Goal: Task Accomplishment & Management: Use online tool/utility

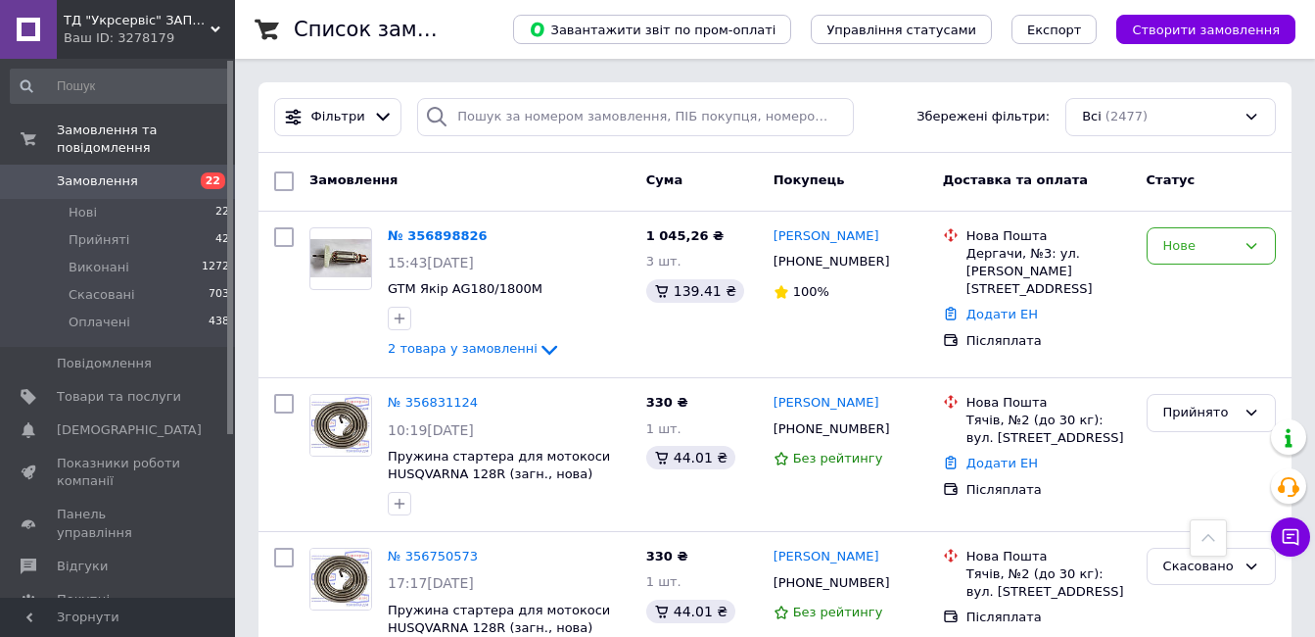
scroll to position [1055, 0]
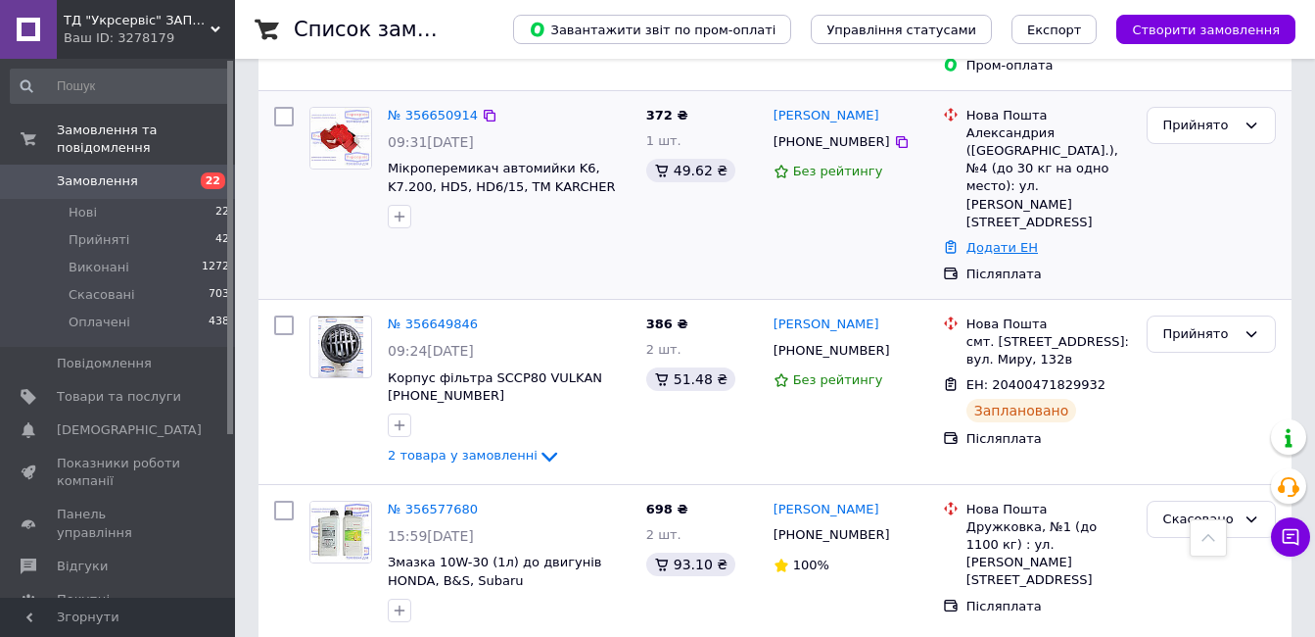
click at [1016, 240] on link "Додати ЕН" at bounding box center [1002, 247] width 71 height 15
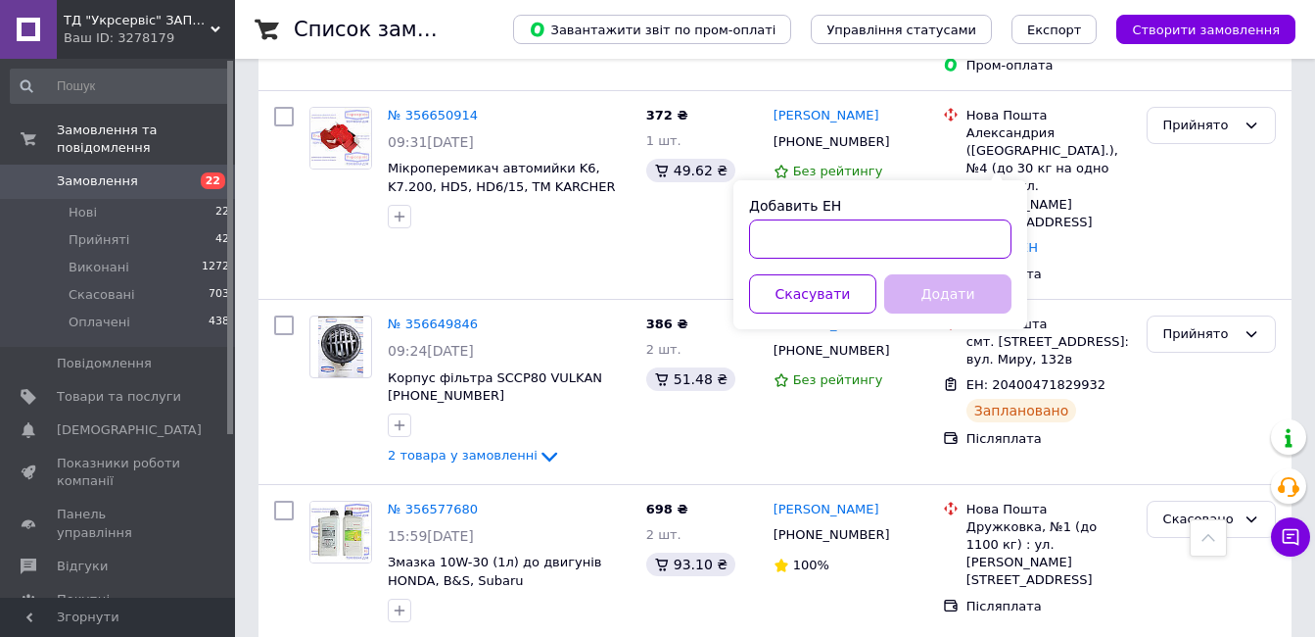
click at [884, 244] on input "Добавить ЕН" at bounding box center [880, 238] width 262 height 39
paste input "20400471927892"
type input "20400471927892"
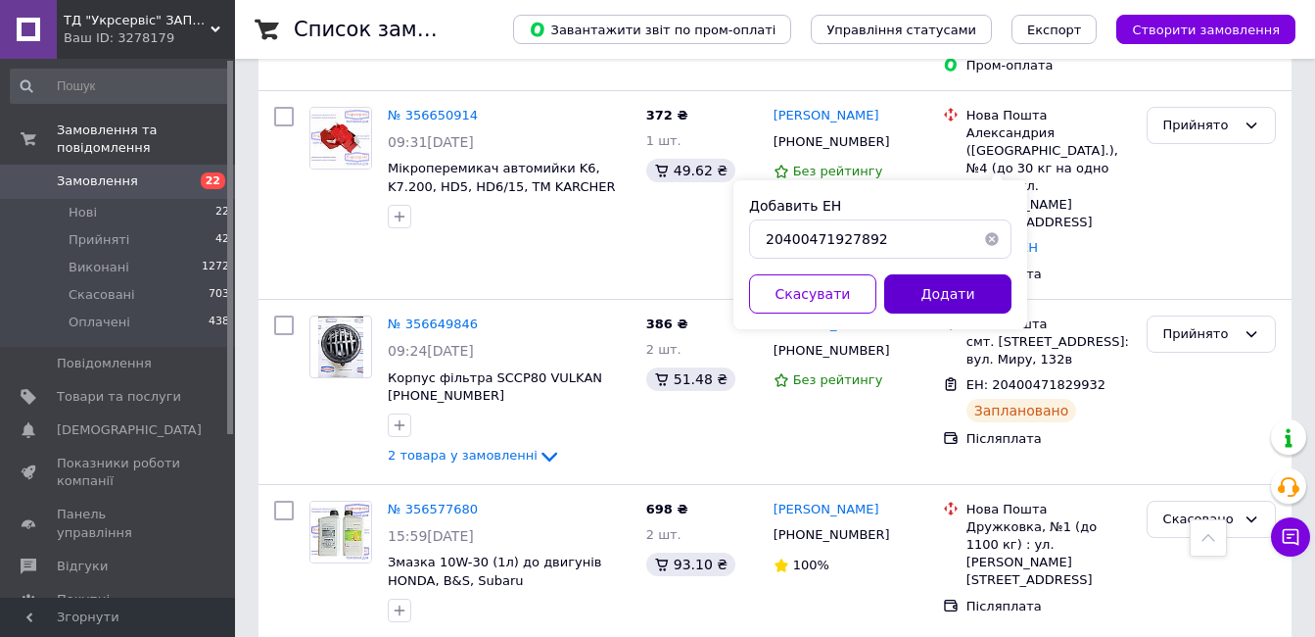
click at [931, 296] on button "Додати" at bounding box center [947, 293] width 127 height 39
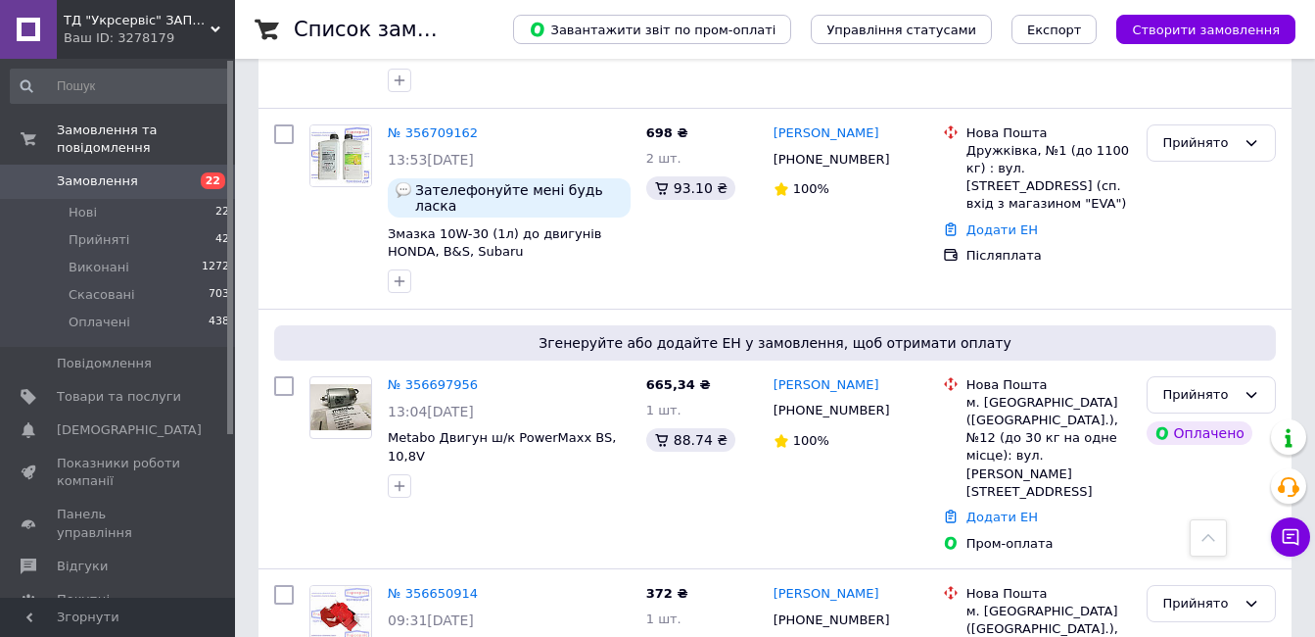
scroll to position [558, 0]
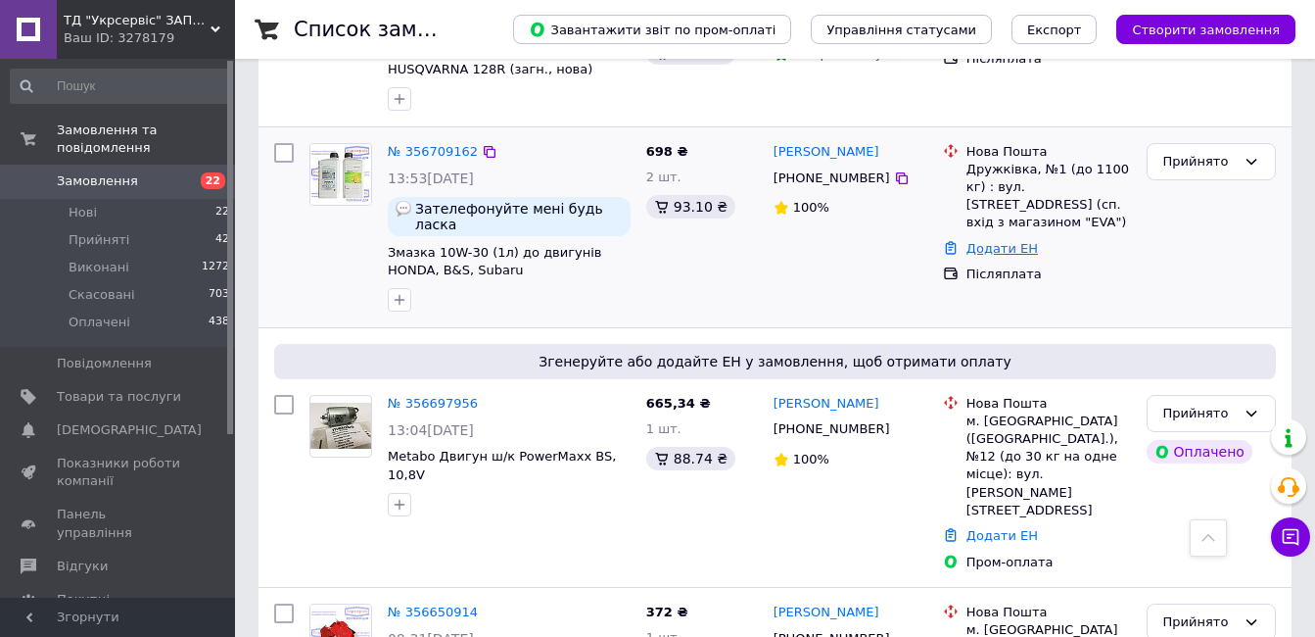
click at [985, 241] on link "Додати ЕН" at bounding box center [1002, 248] width 71 height 15
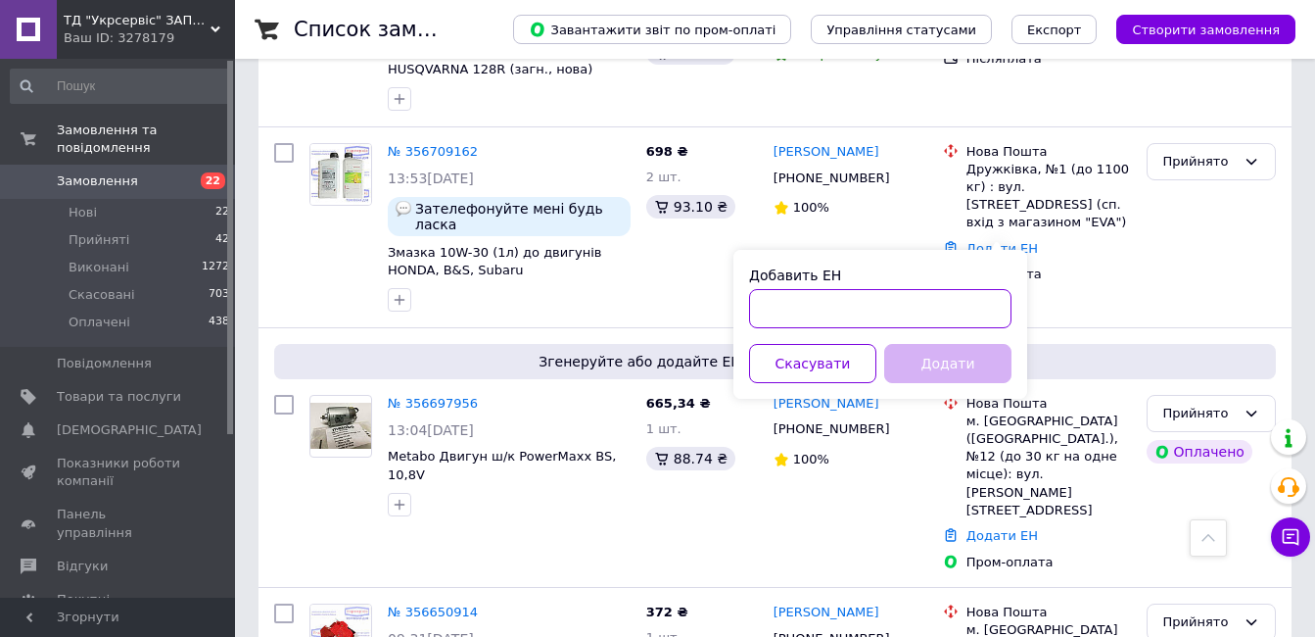
click at [844, 307] on input "Добавить ЕН" at bounding box center [880, 308] width 262 height 39
paste input "20400471926836"
type input "20400471926836"
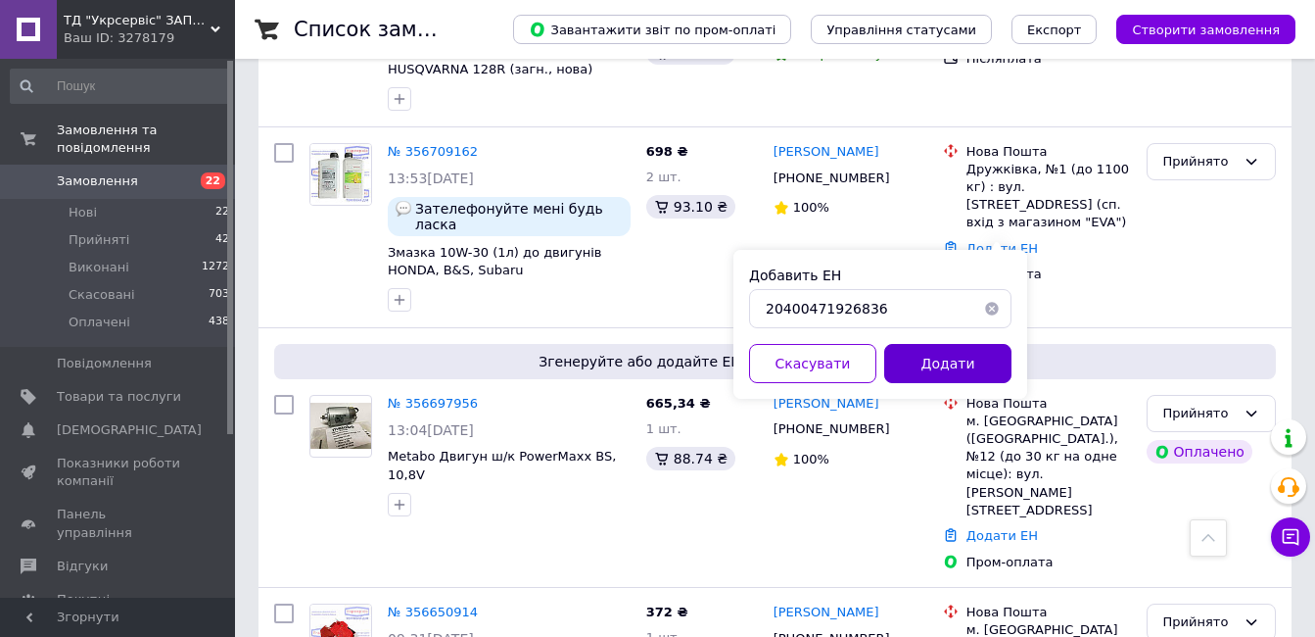
click at [942, 367] on button "Додати" at bounding box center [947, 363] width 127 height 39
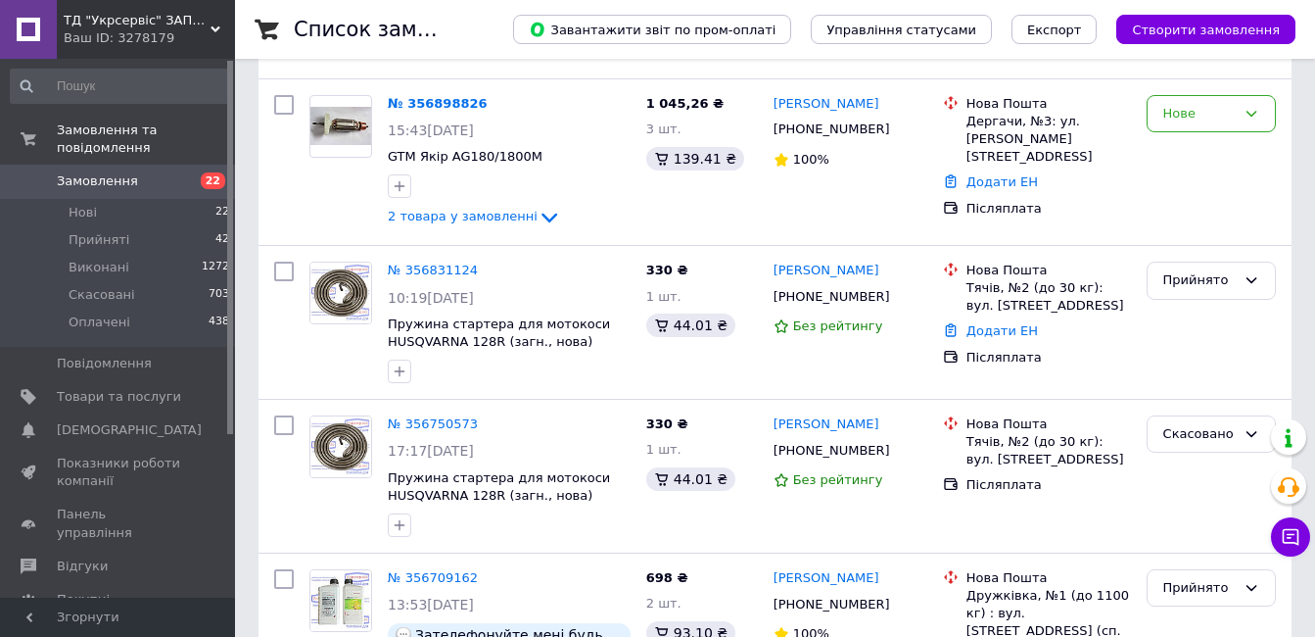
scroll to position [95, 0]
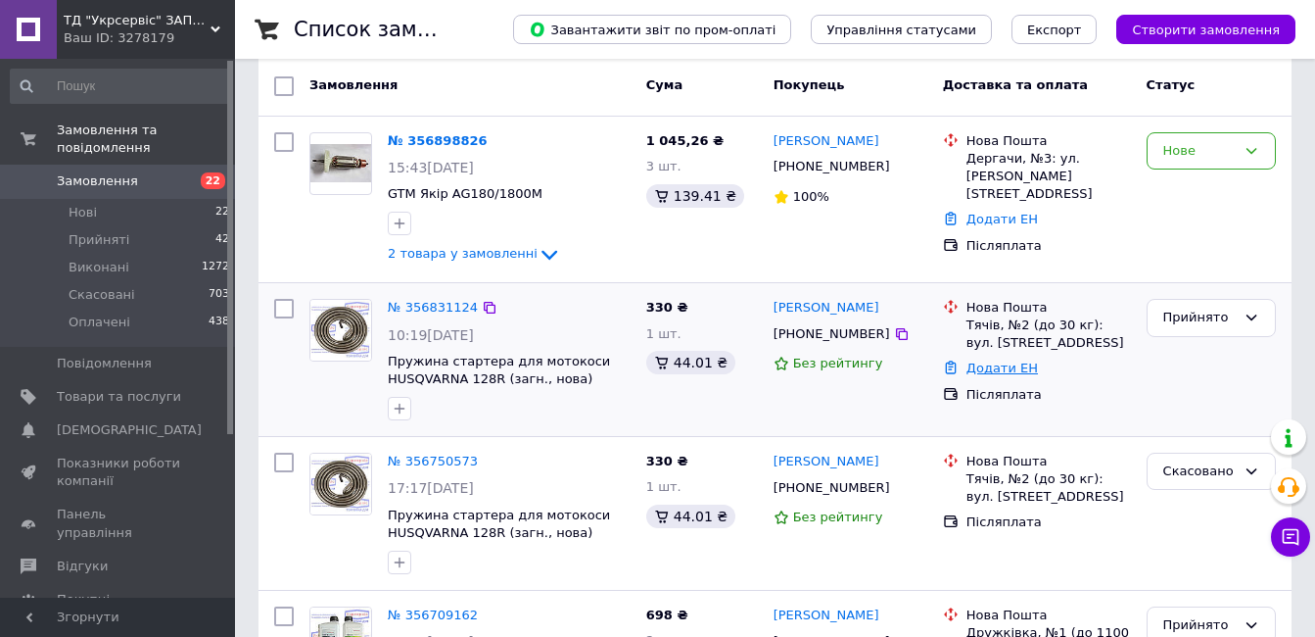
click at [1001, 371] on link "Додати ЕН" at bounding box center [1002, 367] width 71 height 15
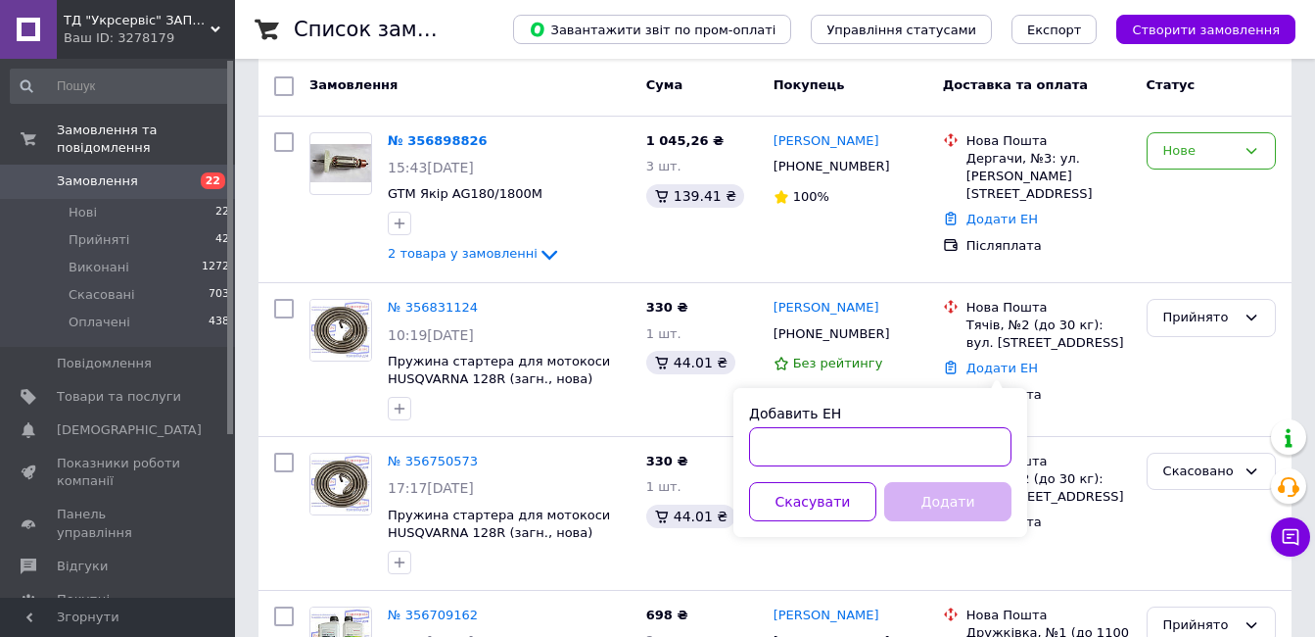
click at [875, 456] on input "Добавить ЕН" at bounding box center [880, 446] width 262 height 39
paste input "20400471927509"
type input "20400471927509"
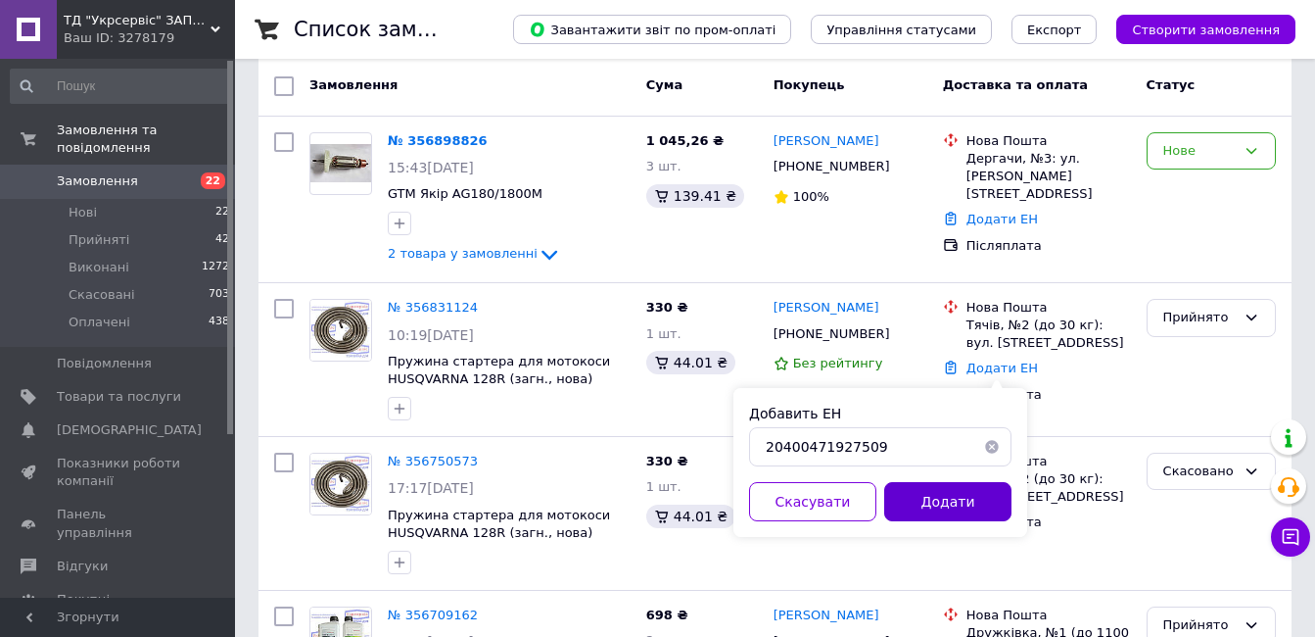
click at [906, 496] on button "Додати" at bounding box center [947, 501] width 127 height 39
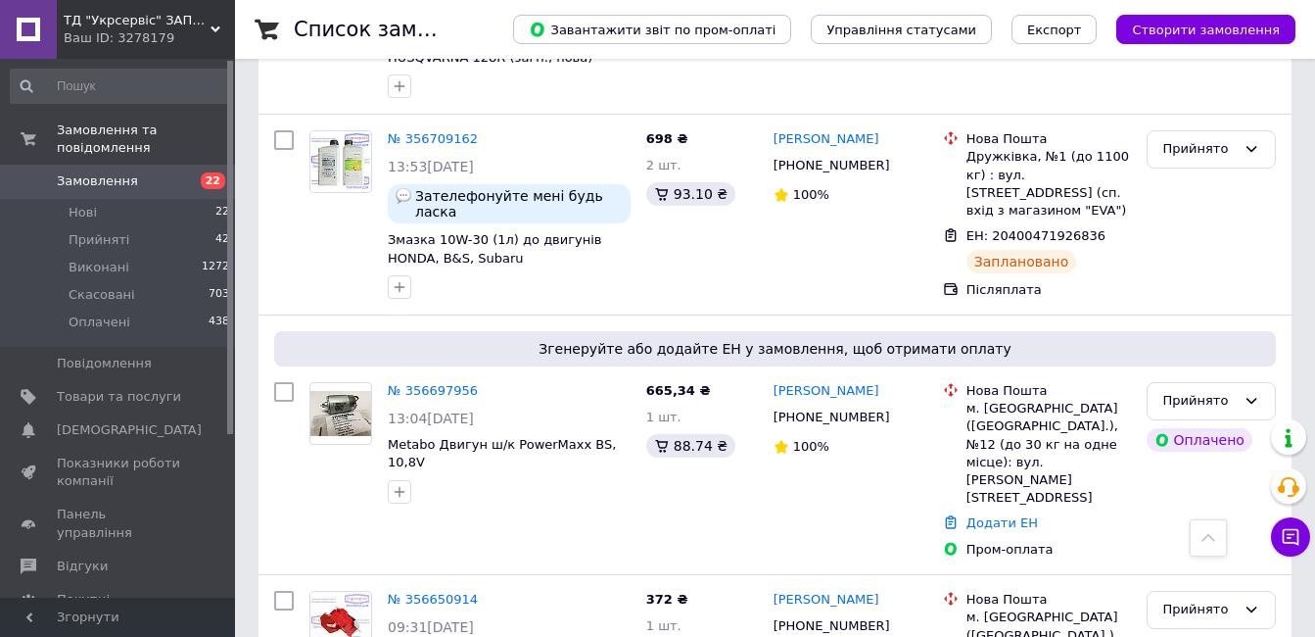
scroll to position [685, 0]
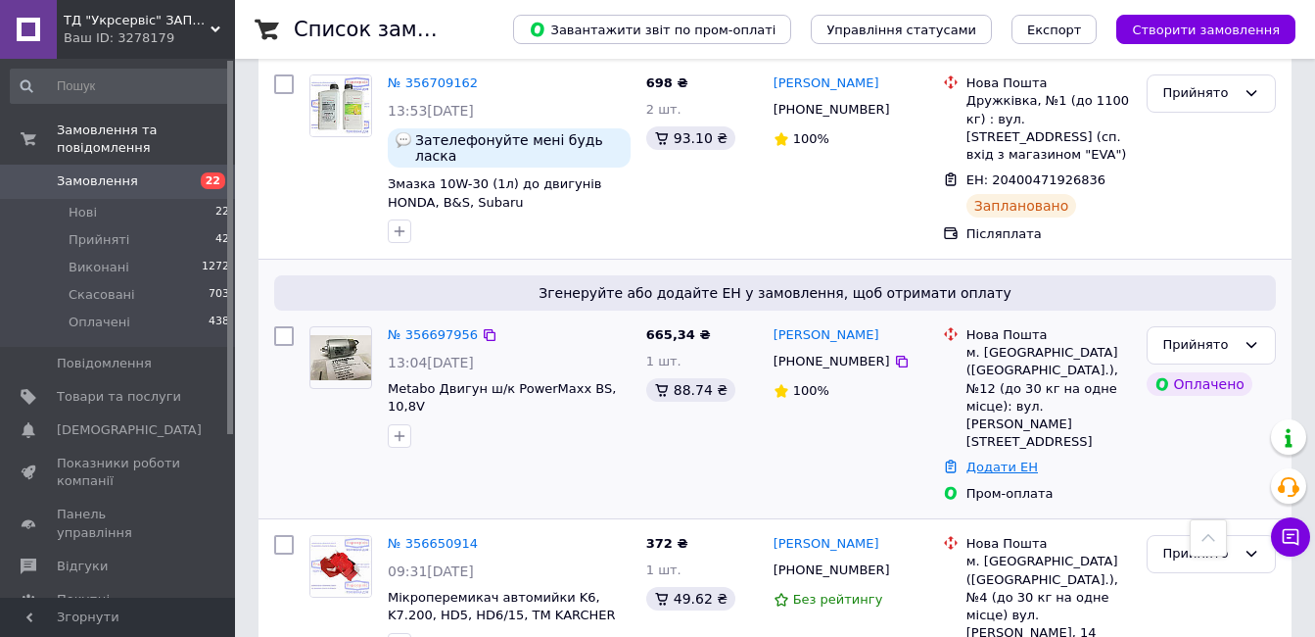
click at [986, 459] on link "Додати ЕН" at bounding box center [1002, 466] width 71 height 15
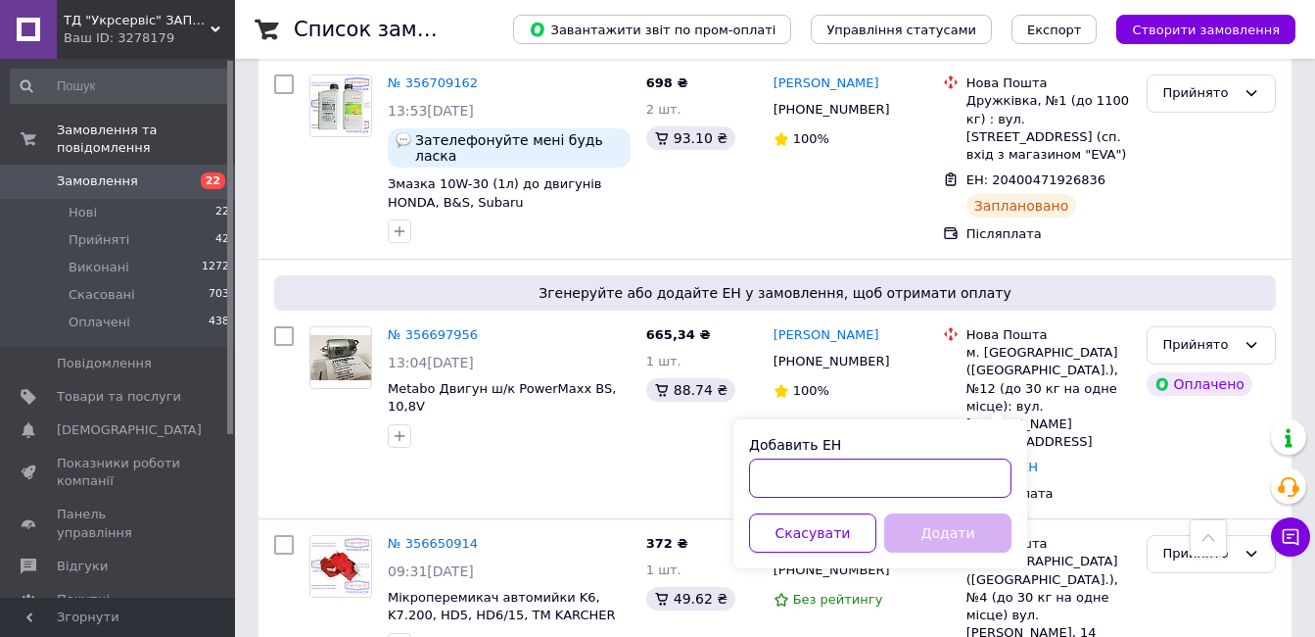
click at [891, 474] on input "Добавить ЕН" at bounding box center [880, 477] width 262 height 39
paste input "20400471934994"
type input "20400471934994"
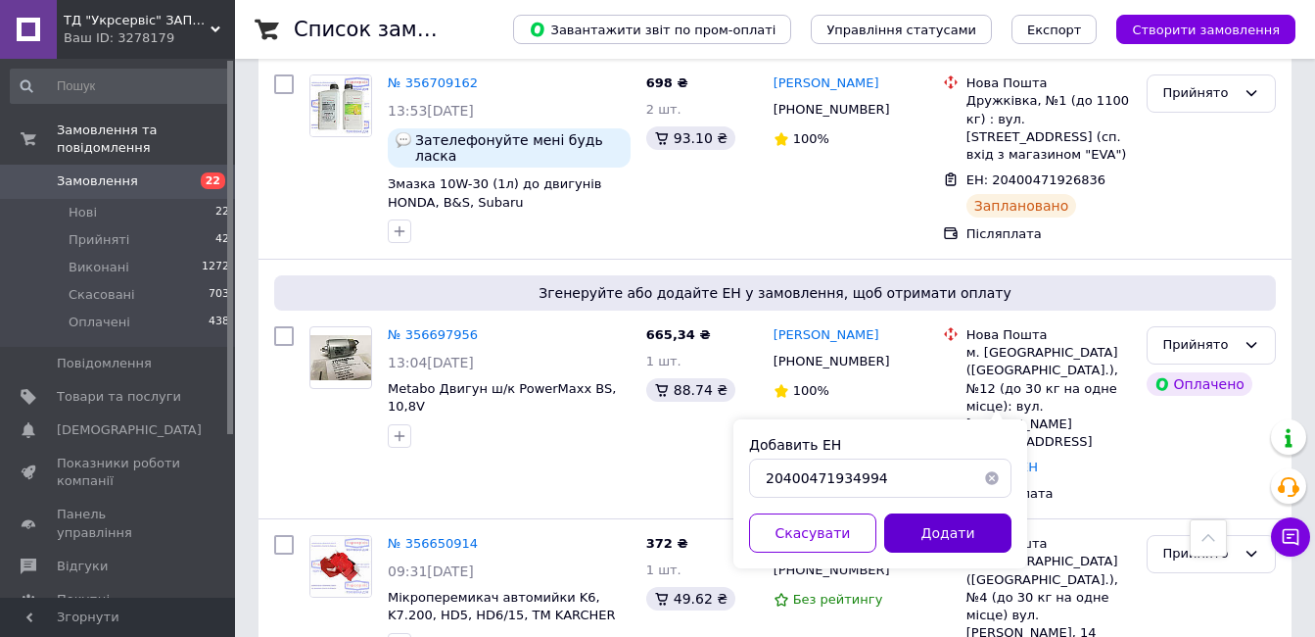
click at [911, 519] on button "Додати" at bounding box center [947, 532] width 127 height 39
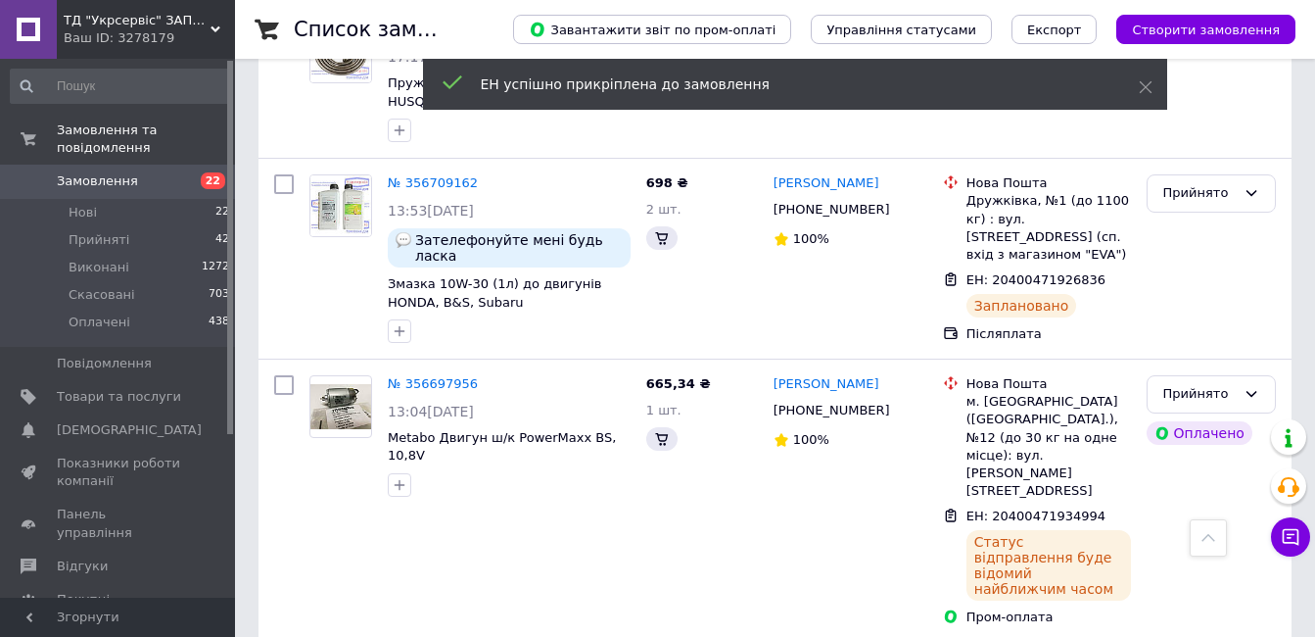
scroll to position [0, 0]
